Goal: Task Accomplishment & Management: Use online tool/utility

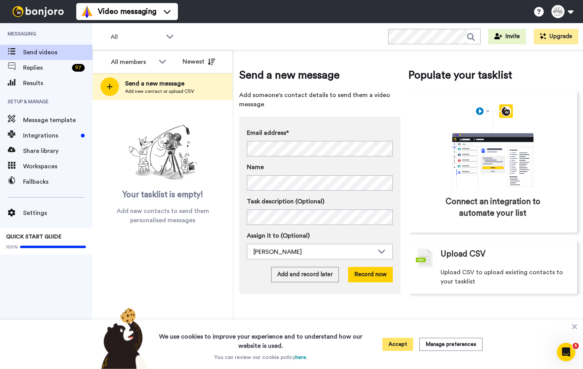
click at [394, 339] on button "Accept" at bounding box center [397, 344] width 31 height 13
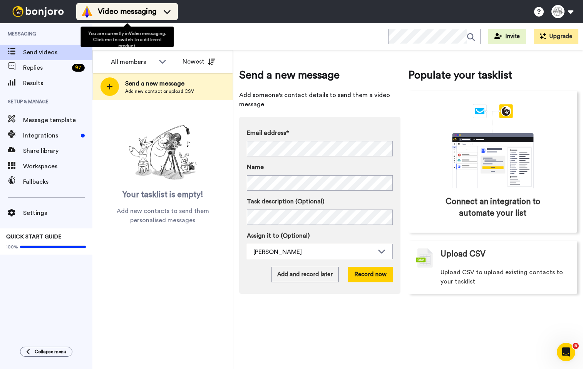
click at [166, 11] on icon at bounding box center [167, 12] width 12 height 8
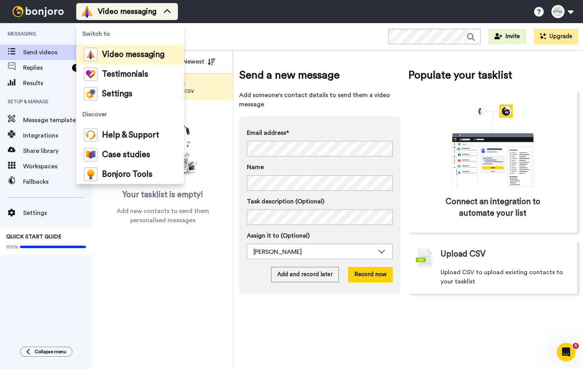
click at [166, 11] on icon at bounding box center [167, 11] width 7 height 4
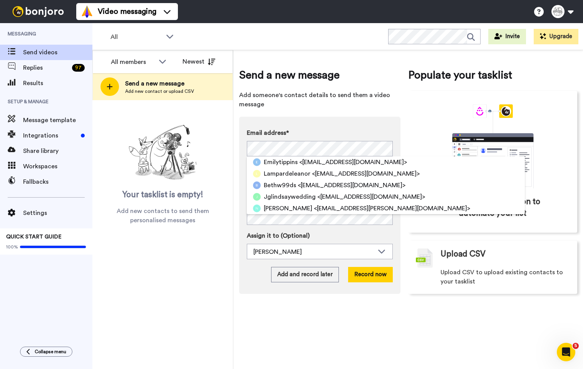
click at [279, 138] on div "Email address* Emilytippins <[EMAIL_ADDRESS][DOMAIN_NAME]> Lampardeleanor <[EMA…" at bounding box center [320, 142] width 146 height 28
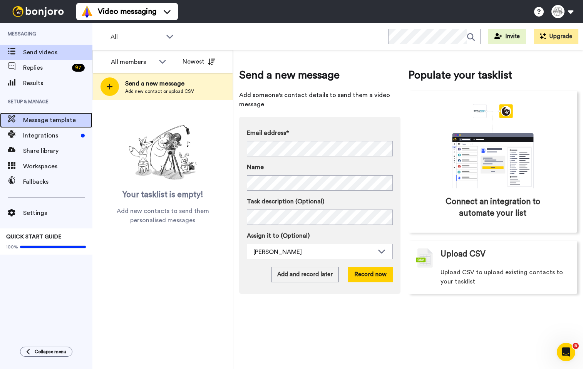
click at [65, 119] on span "Message template" at bounding box center [57, 120] width 69 height 9
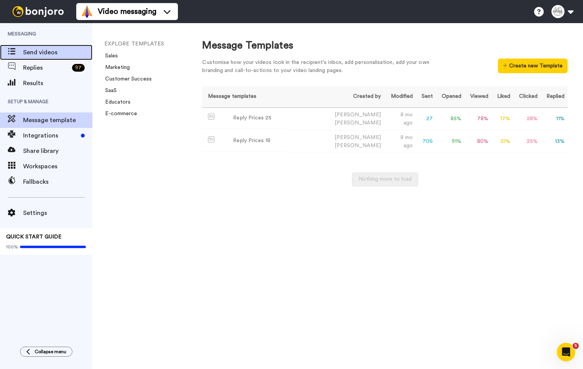
click at [42, 53] on span "Send videos" at bounding box center [57, 52] width 69 height 9
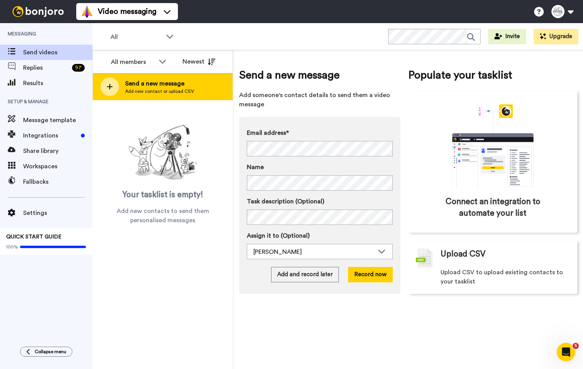
click at [218, 98] on div "Send a new message Add new contact or upload CSV" at bounding box center [163, 86] width 140 height 27
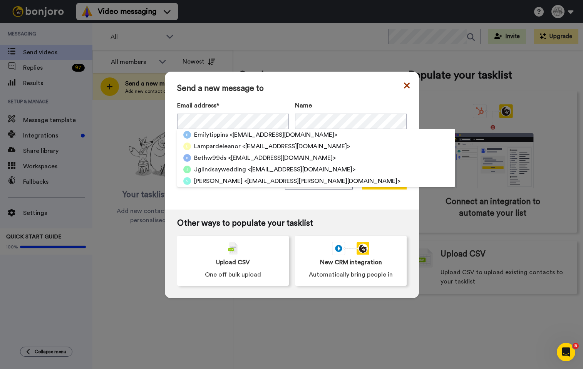
click at [408, 85] on icon at bounding box center [407, 85] width 6 height 9
